Goal: Book appointment/travel/reservation

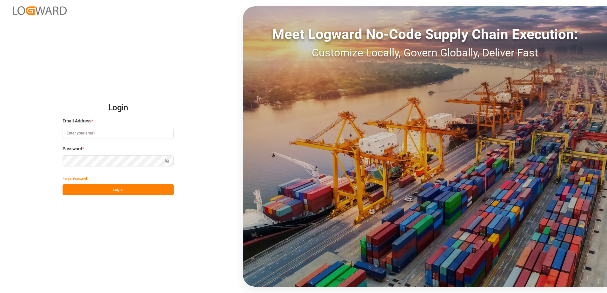
click at [135, 138] on input at bounding box center [118, 133] width 111 height 11
type input "[EMAIL_ADDRESS][DOMAIN_NAME]"
click at [135, 191] on button "Log In" at bounding box center [118, 189] width 111 height 11
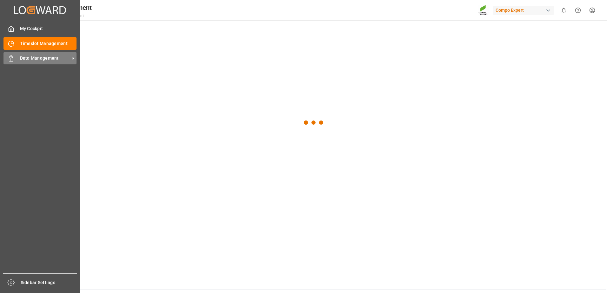
click at [35, 62] on div "Data Management Data Management" at bounding box center [39, 58] width 73 height 12
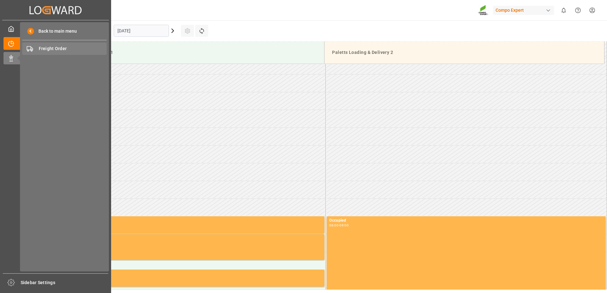
click at [71, 48] on span "Freight Order" at bounding box center [73, 48] width 68 height 7
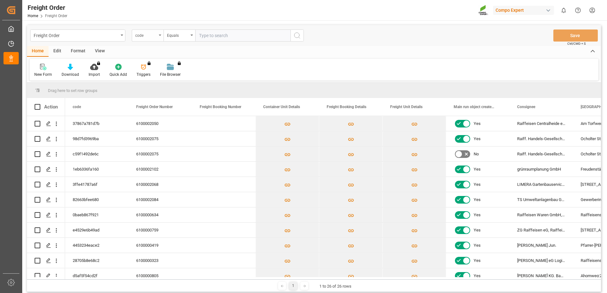
click at [146, 37] on div "code" at bounding box center [146, 34] width 22 height 7
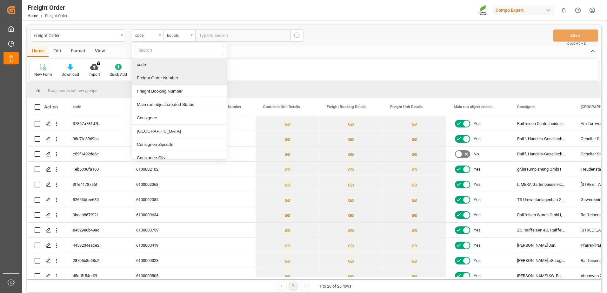
click at [151, 75] on div "Freight Order Number" at bounding box center [179, 77] width 95 height 13
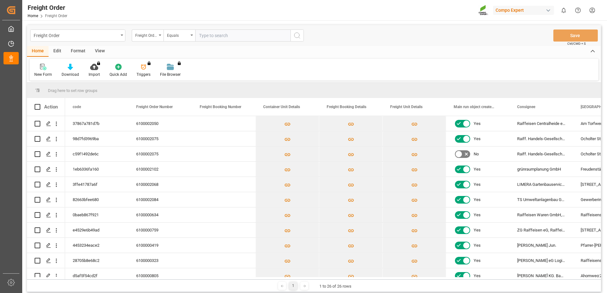
click at [222, 36] on input "text" at bounding box center [242, 36] width 95 height 12
paste input "6100002036"
type input "6100002036"
click at [296, 34] on icon "search button" at bounding box center [297, 36] width 8 height 8
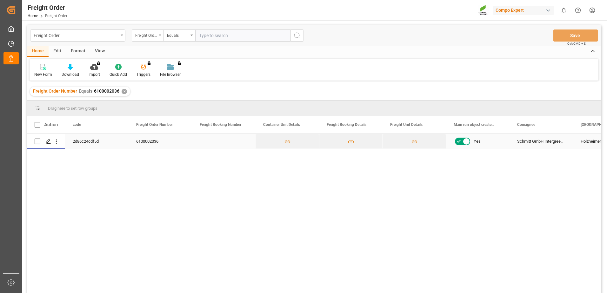
click at [37, 141] on input "Press Space to toggle row selection (unchecked)" at bounding box center [38, 142] width 6 height 6
checkbox input "true"
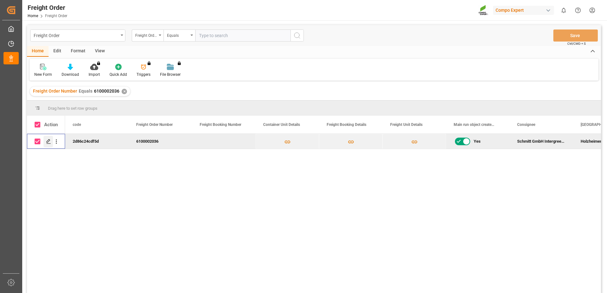
click at [46, 143] on icon "Press SPACE to deselect this row." at bounding box center [48, 141] width 5 height 5
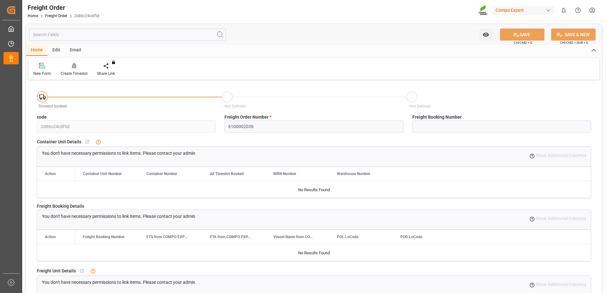
click at [71, 76] on div "Create Timeslot" at bounding box center [74, 74] width 27 height 6
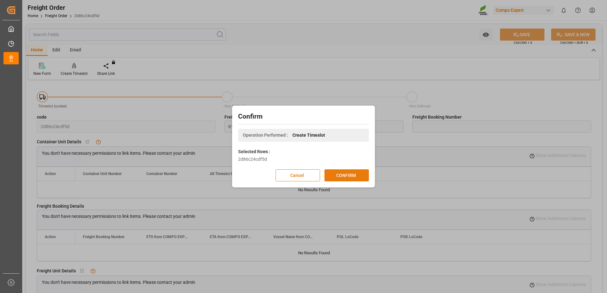
click at [344, 178] on button "CONFIRM" at bounding box center [346, 175] width 44 height 12
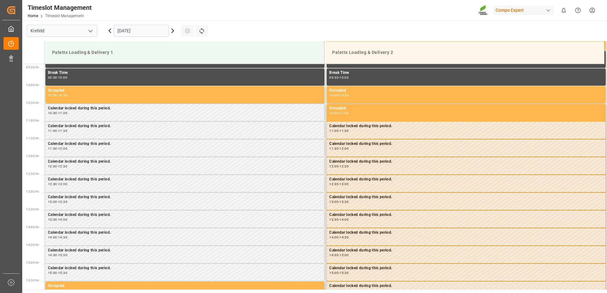
scroll to position [351, 0]
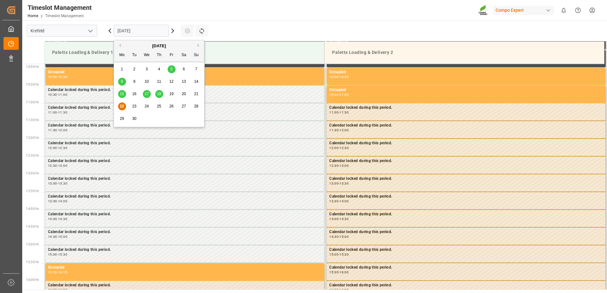
click at [148, 31] on input "[DATE]" at bounding box center [141, 31] width 55 height 12
click at [136, 108] on span "23" at bounding box center [134, 106] width 4 height 4
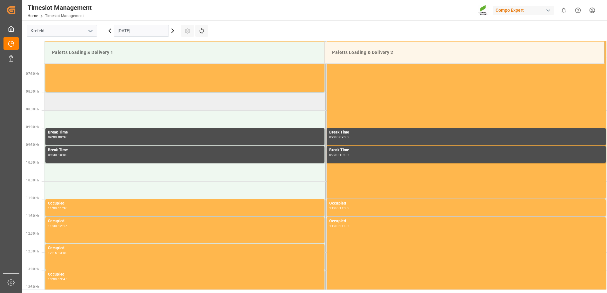
scroll to position [256, 0]
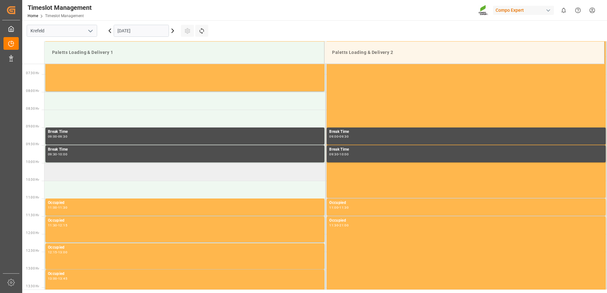
click at [102, 170] on td at bounding box center [184, 172] width 281 height 18
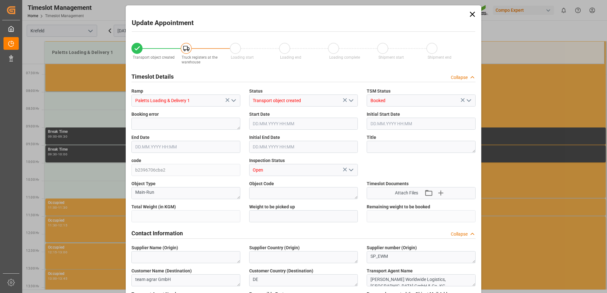
type input "6144"
type input "0"
type input "23.09.2025 10:00"
type input "23.09.2025 10:30"
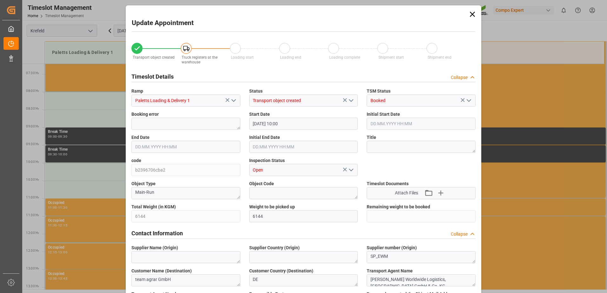
type input "12.09.2025 13:02"
type input "22.09.2025 09:08"
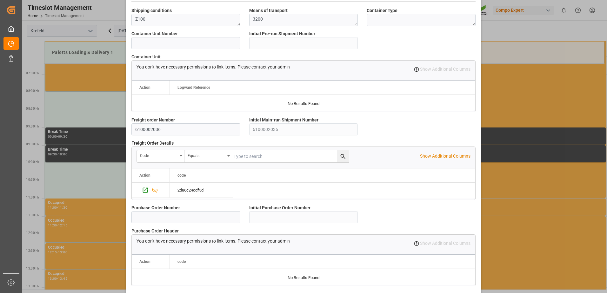
scroll to position [542, 0]
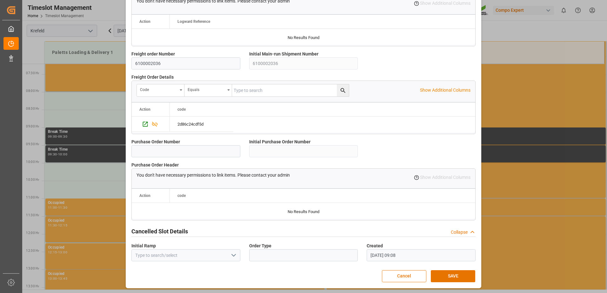
click at [457, 277] on button "SAVE" at bounding box center [453, 276] width 44 height 12
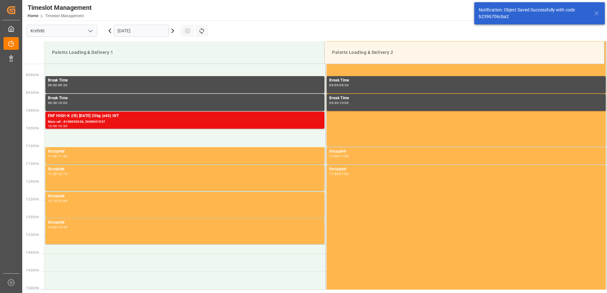
scroll to position [316, 0]
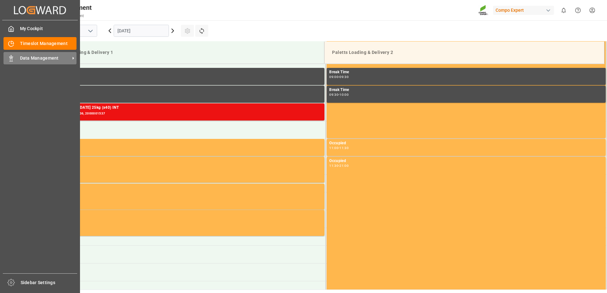
click at [60, 59] on span "Data Management" at bounding box center [45, 58] width 50 height 7
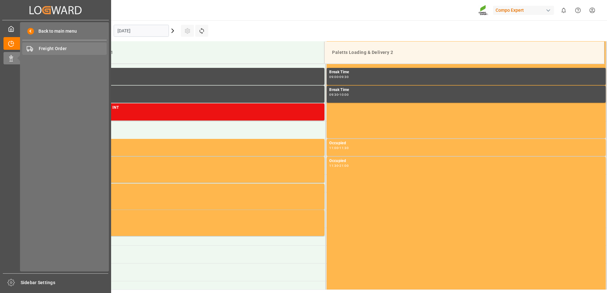
click at [78, 44] on div "Freight Order Freight Order" at bounding box center [64, 49] width 84 height 12
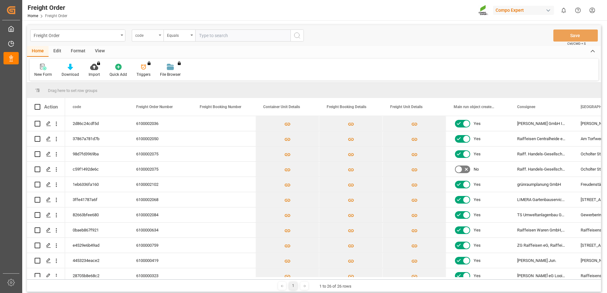
click at [140, 35] on div "code" at bounding box center [146, 34] width 22 height 7
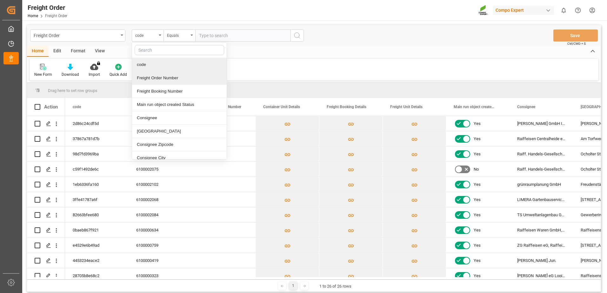
click at [151, 80] on div "Freight Order Number" at bounding box center [179, 77] width 95 height 13
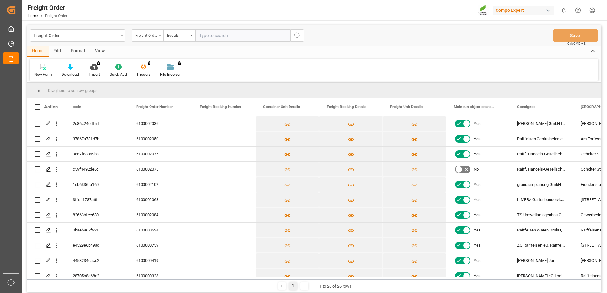
click at [214, 36] on input "text" at bounding box center [242, 36] width 95 height 12
paste input "6100002102"
type input "6100002102"
click at [295, 37] on icon "search button" at bounding box center [297, 36] width 8 height 8
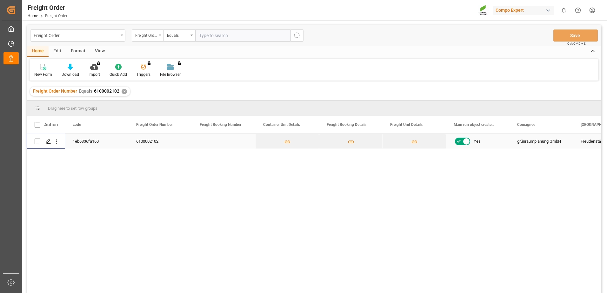
click at [35, 140] on input "Press Space to toggle row selection (unchecked)" at bounding box center [38, 142] width 6 height 6
checkbox input "true"
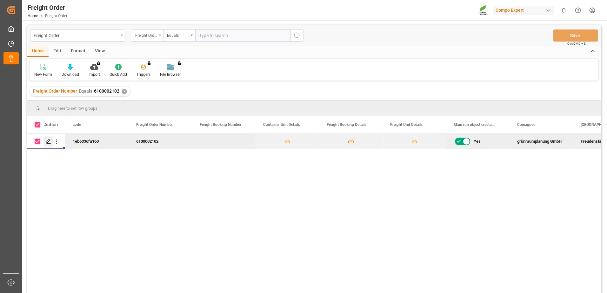
click at [49, 140] on icon "Press SPACE to deselect this row." at bounding box center [48, 141] width 5 height 5
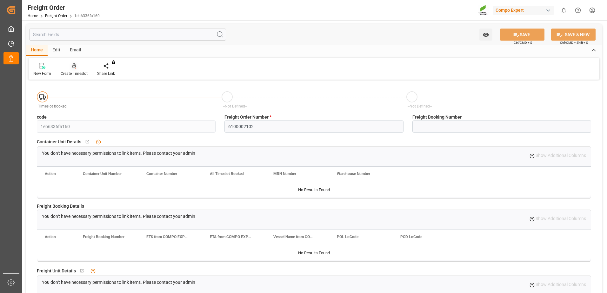
click at [76, 67] on icon at bounding box center [74, 66] width 4 height 6
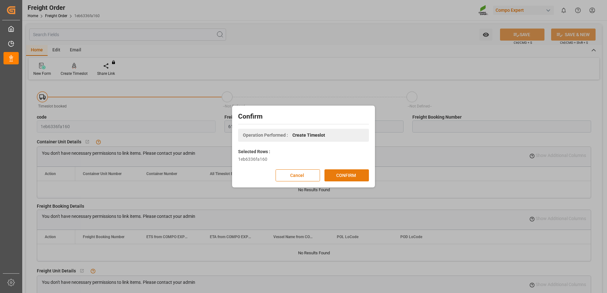
click at [346, 175] on button "CONFIRM" at bounding box center [346, 175] width 44 height 12
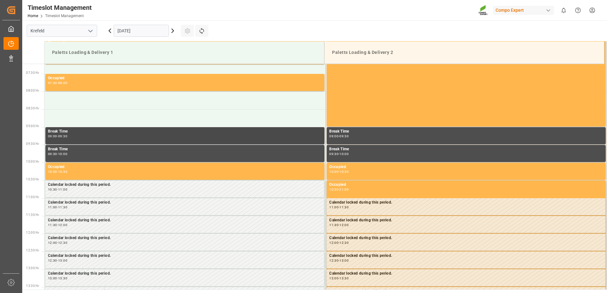
scroll to position [256, 0]
click at [139, 23] on div "[DATE]" at bounding box center [141, 30] width 79 height 21
click at [139, 27] on input "[DATE]" at bounding box center [141, 31] width 55 height 12
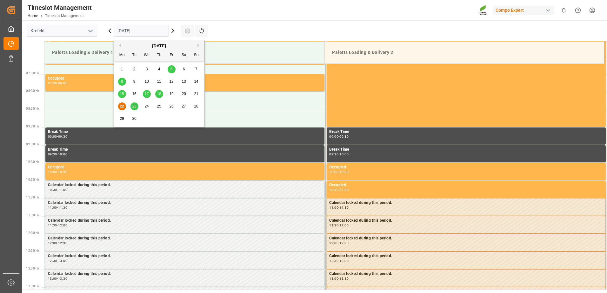
click at [133, 106] on span "23" at bounding box center [134, 106] width 4 height 4
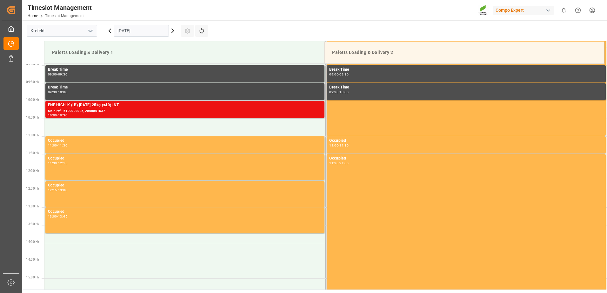
scroll to position [288, 0]
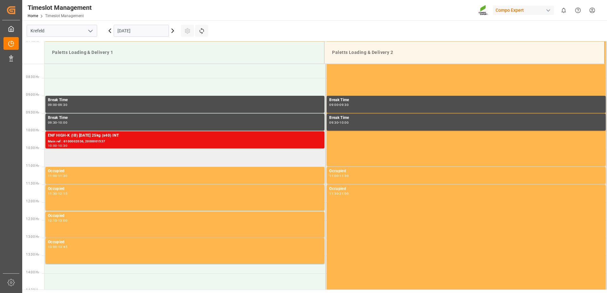
click at [99, 156] on td at bounding box center [184, 158] width 281 height 18
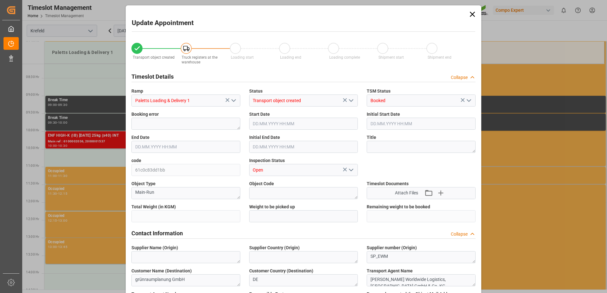
type input "6500"
type input "0"
type input "23.09.2025 10:30"
type input "23.09.2025 11:00"
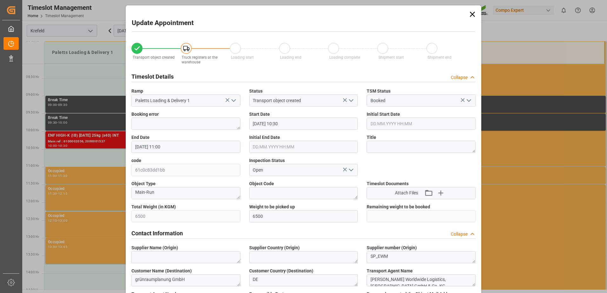
type input "18.09.2025 11:11"
type input "22.09.2025 09:08"
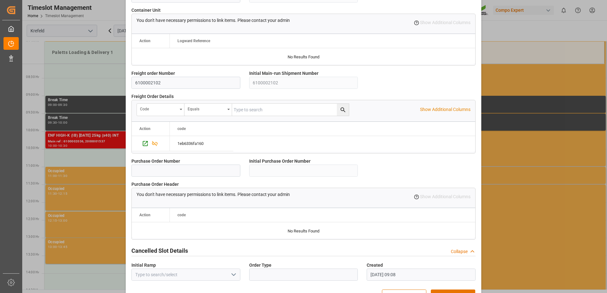
scroll to position [542, 0]
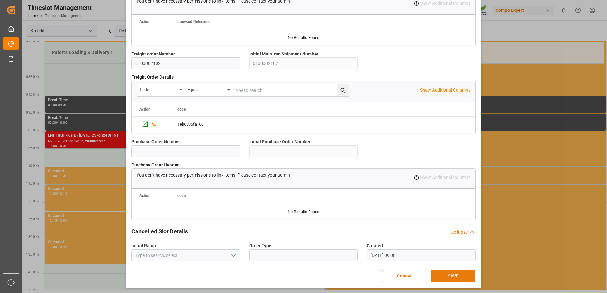
click at [451, 274] on button "SAVE" at bounding box center [453, 276] width 44 height 12
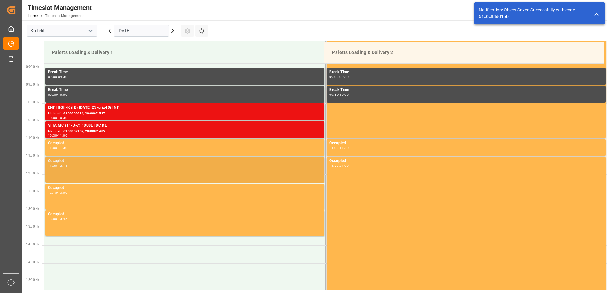
scroll to position [221, 0]
